Goal: Task Accomplishment & Management: Manage account settings

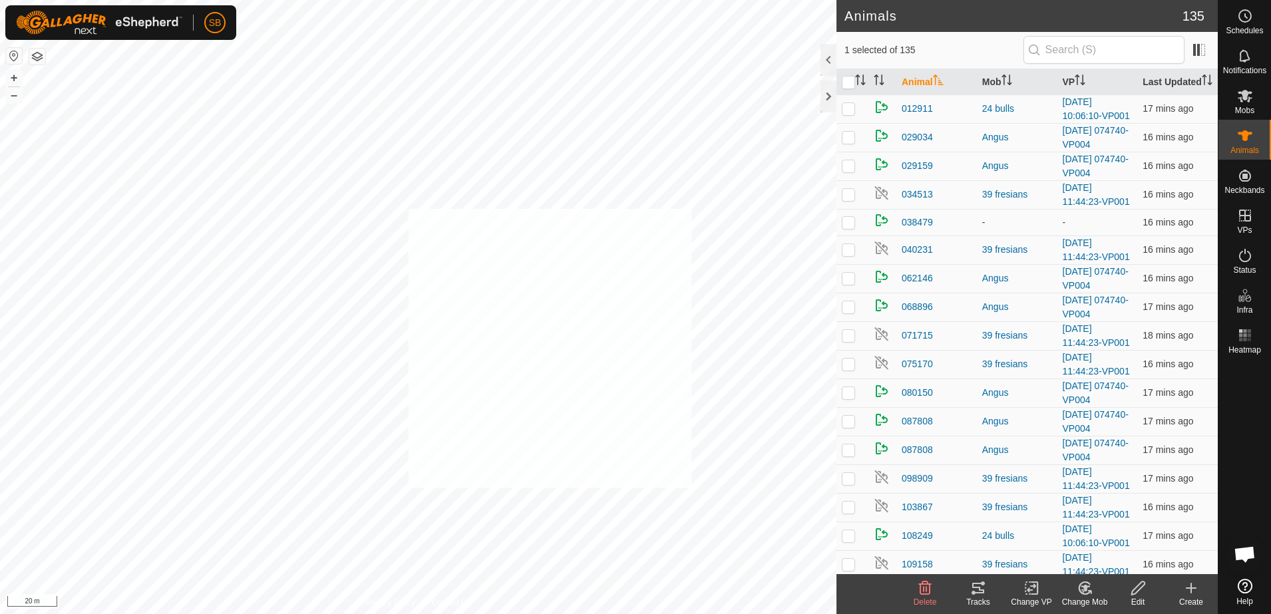
checkbox input "true"
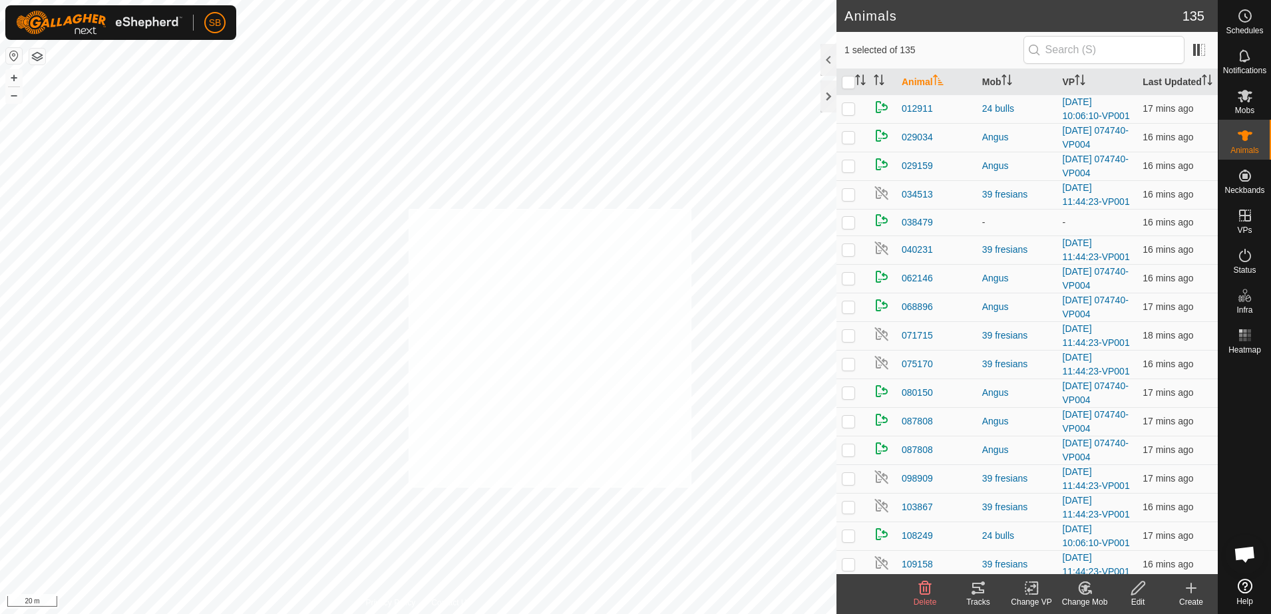
checkbox input "true"
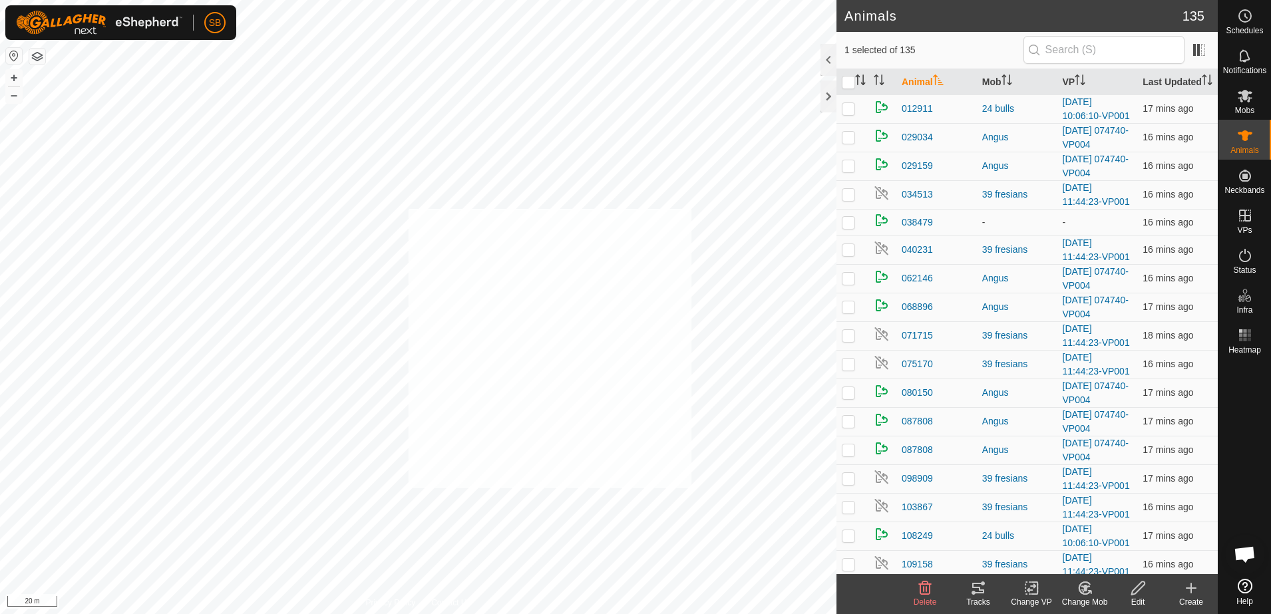
checkbox input "true"
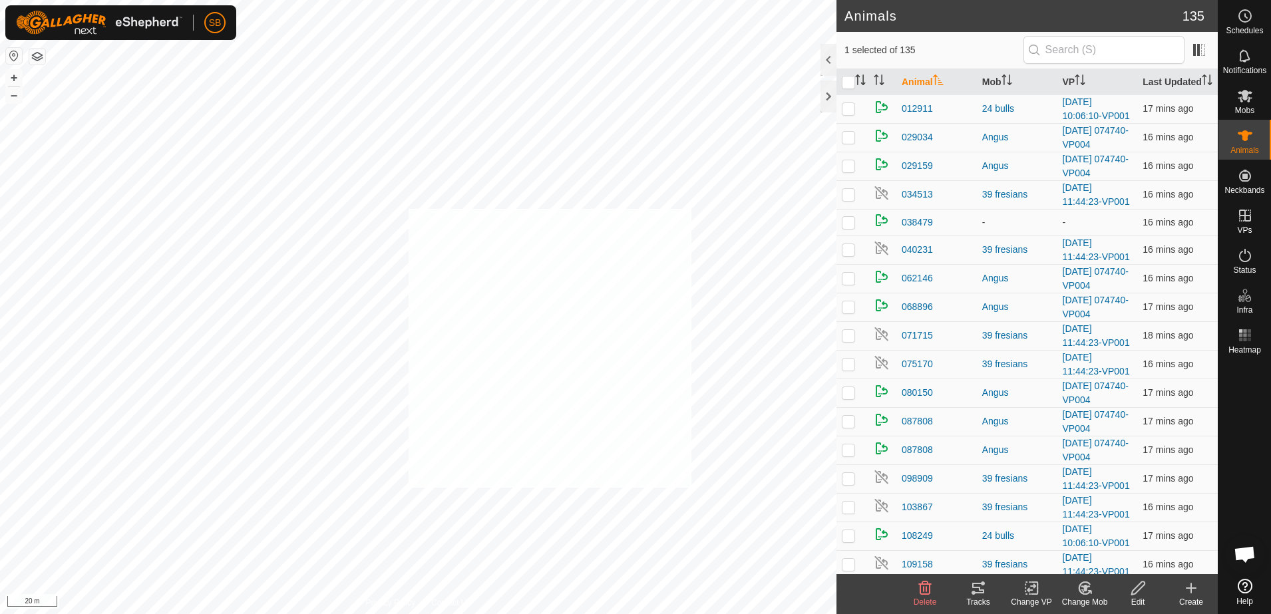
checkbox input "true"
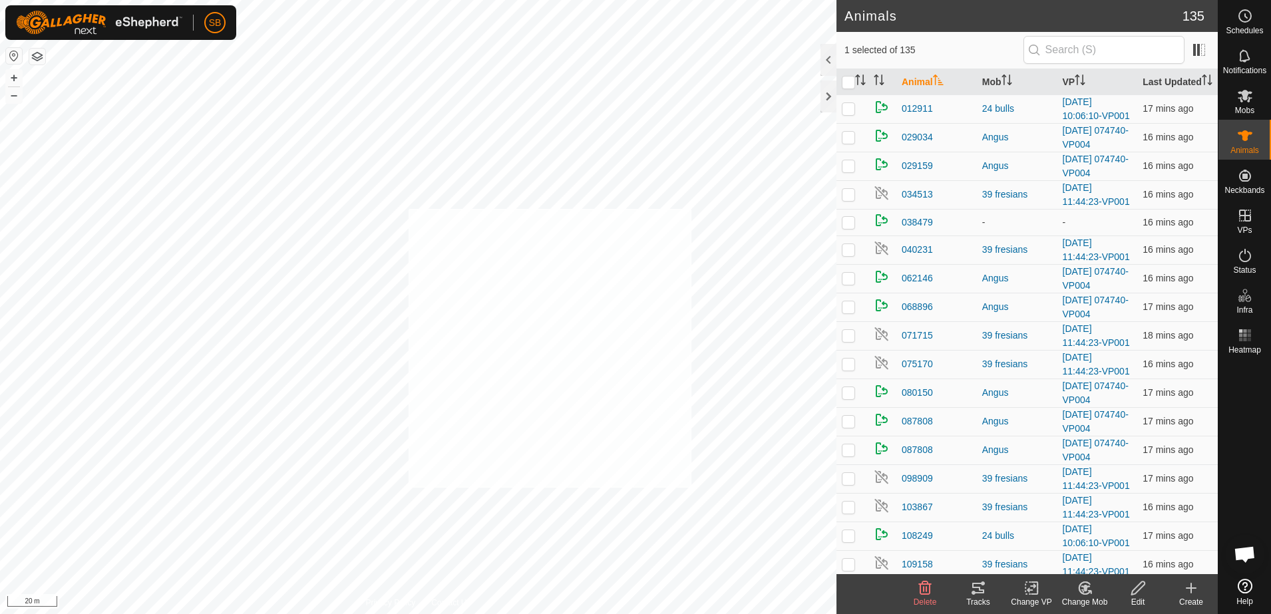
checkbox input "true"
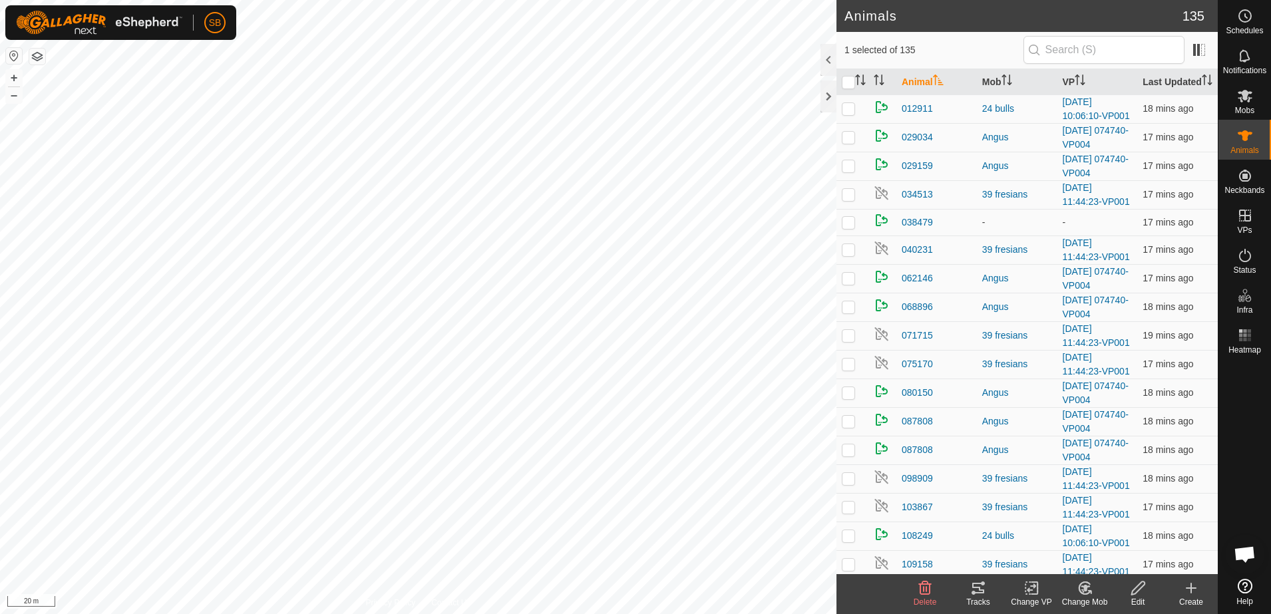
click at [984, 587] on icon at bounding box center [978, 588] width 16 height 16
